Goal: Browse casually

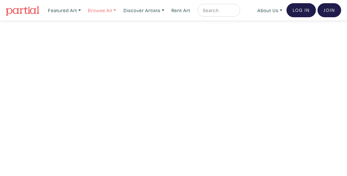
click at [84, 12] on link "Browse All" at bounding box center [64, 10] width 39 height 13
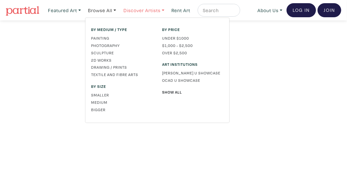
click at [84, 13] on link "Discover Artists" at bounding box center [64, 10] width 39 height 13
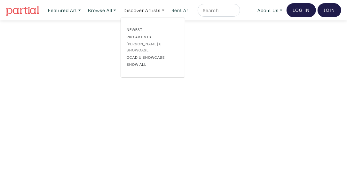
click at [147, 43] on link "[PERSON_NAME] U Showcase" at bounding box center [153, 47] width 52 height 12
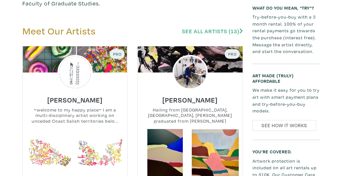
scroll to position [288, 0]
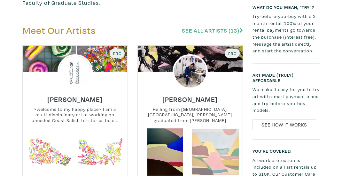
click at [201, 129] on link at bounding box center [215, 152] width 47 height 47
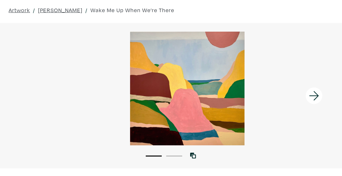
scroll to position [32, 0]
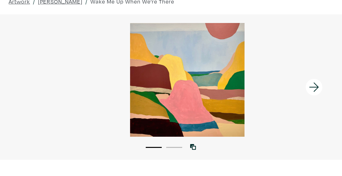
click at [313, 83] on icon at bounding box center [315, 87] width 22 height 17
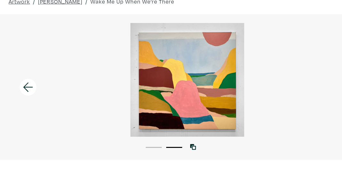
click at [29, 84] on icon at bounding box center [28, 87] width 22 height 17
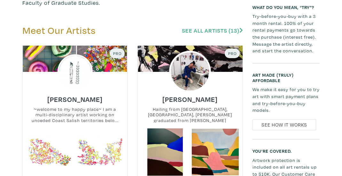
click at [194, 51] on img at bounding box center [190, 72] width 42 height 42
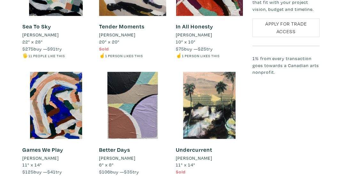
scroll to position [736, 0]
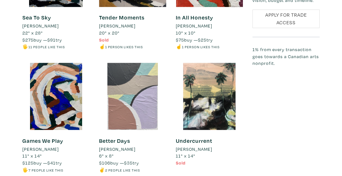
click at [136, 105] on div at bounding box center [132, 96] width 67 height 67
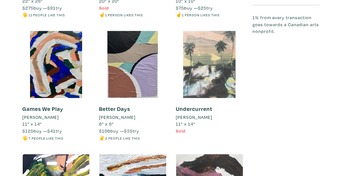
scroll to position [864, 0]
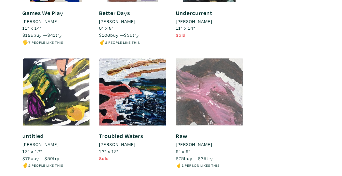
click at [192, 95] on div at bounding box center [209, 92] width 67 height 67
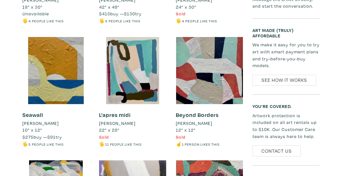
scroll to position [512, 0]
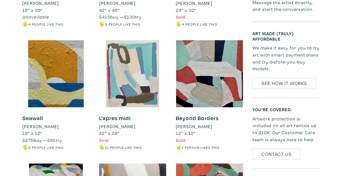
click at [127, 80] on div at bounding box center [132, 73] width 67 height 67
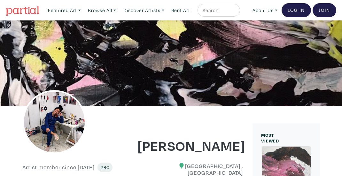
scroll to position [0, 0]
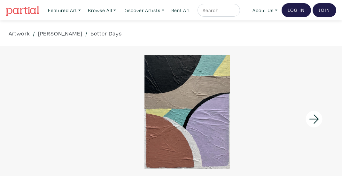
click at [310, 121] on icon at bounding box center [315, 119] width 22 height 17
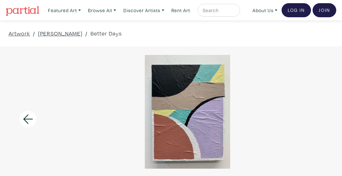
click at [310, 121] on div at bounding box center [187, 112] width 342 height 114
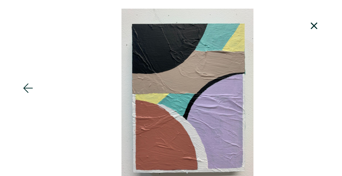
click at [23, 91] on icon at bounding box center [28, 88] width 22 height 17
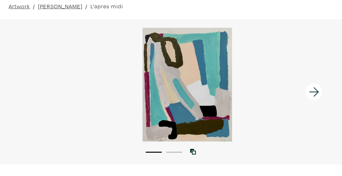
scroll to position [32, 0]
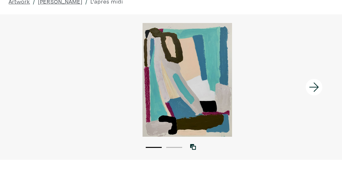
click at [313, 85] on icon at bounding box center [315, 87] width 22 height 17
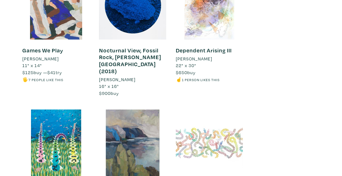
scroll to position [1344, 0]
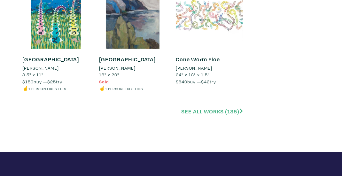
click at [221, 108] on link "See all works (135)" at bounding box center [212, 111] width 62 height 7
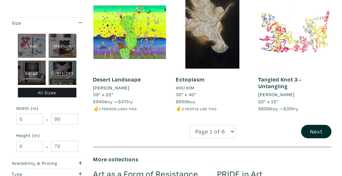
scroll to position [1088, 0]
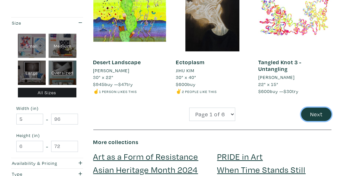
click at [307, 108] on button "Next" at bounding box center [316, 115] width 30 height 14
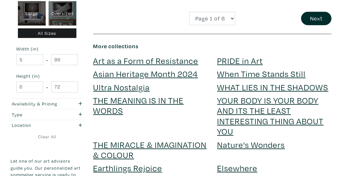
scroll to position [1216, 0]
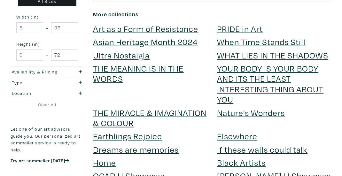
click at [227, 68] on link "YOUR BODY IS YOUR BODY AND ITS THE LEAST INTERESTING THING ABOUT YOU" at bounding box center [270, 84] width 107 height 42
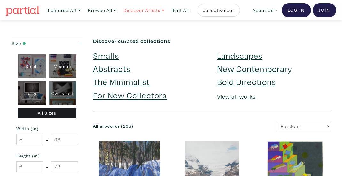
click at [84, 8] on link "Discover Artists" at bounding box center [64, 10] width 39 height 13
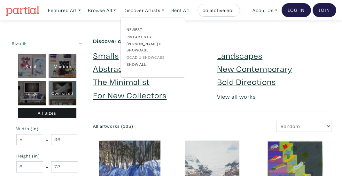
click at [139, 54] on link "OCAD U Showcase" at bounding box center [153, 57] width 52 height 6
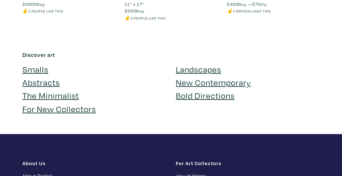
scroll to position [1344, 0]
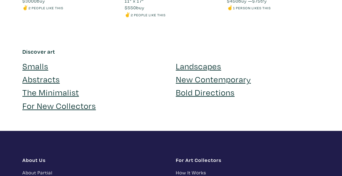
click at [202, 60] on link "Landscapes" at bounding box center [198, 65] width 45 height 11
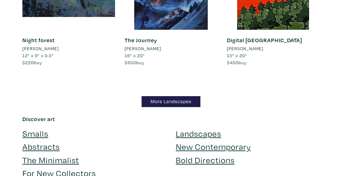
scroll to position [5054, 0]
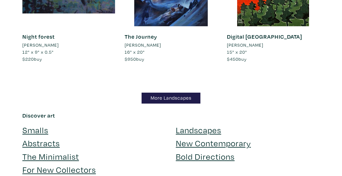
click at [204, 138] on link "New Contemporary" at bounding box center [213, 143] width 75 height 11
click at [52, 164] on link "For New Collectors" at bounding box center [59, 169] width 74 height 11
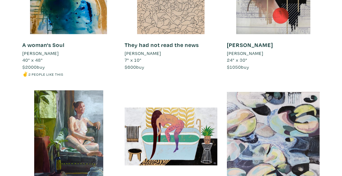
scroll to position [1300, 0]
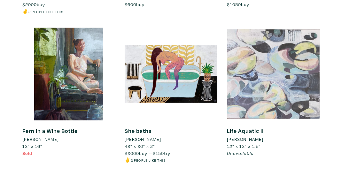
click at [256, 97] on div at bounding box center [273, 74] width 93 height 93
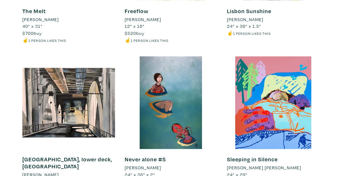
scroll to position [2932, 0]
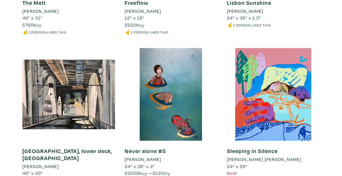
click at [244, 148] on link "Sleeping in Silence" at bounding box center [252, 151] width 51 height 7
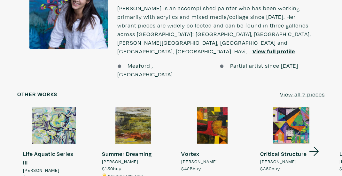
scroll to position [576, 0]
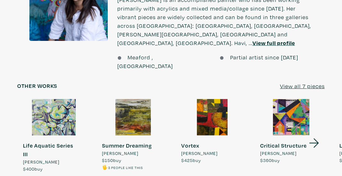
click at [312, 135] on icon at bounding box center [315, 143] width 22 height 17
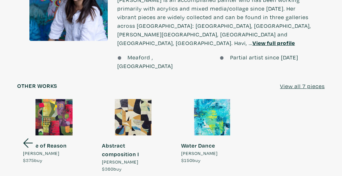
click at [27, 135] on icon at bounding box center [28, 143] width 22 height 17
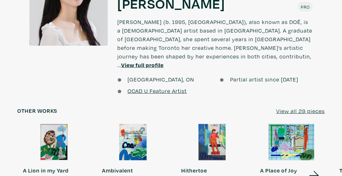
scroll to position [768, 0]
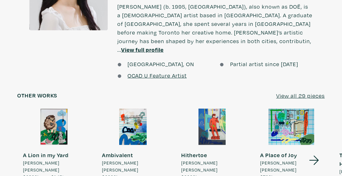
click at [315, 152] on icon at bounding box center [315, 160] width 22 height 17
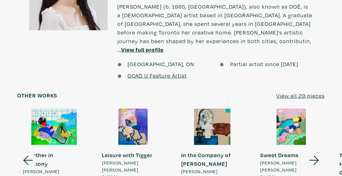
click at [315, 152] on icon at bounding box center [315, 160] width 22 height 17
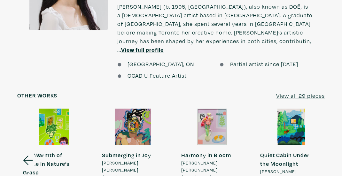
click at [316, 92] on u "View all 29 pieces" at bounding box center [300, 95] width 49 height 7
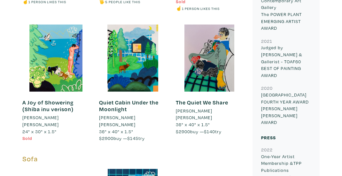
scroll to position [1278, 0]
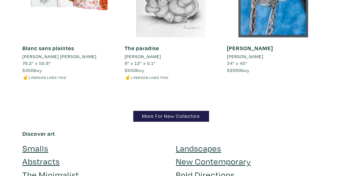
scroll to position [5630, 0]
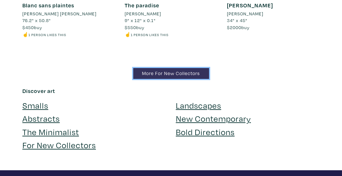
click at [168, 68] on link "More For New Collectors" at bounding box center [171, 73] width 76 height 11
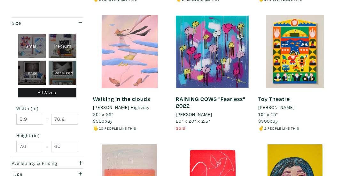
scroll to position [480, 0]
